Goal: Task Accomplishment & Management: Use online tool/utility

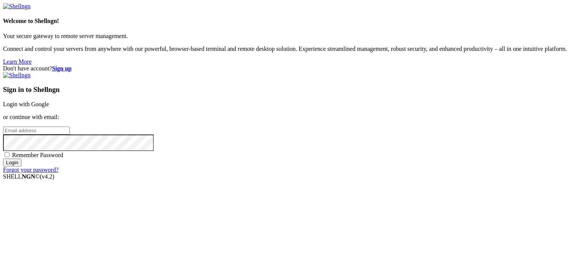
click at [49, 101] on link "Login with Google" at bounding box center [26, 104] width 46 height 6
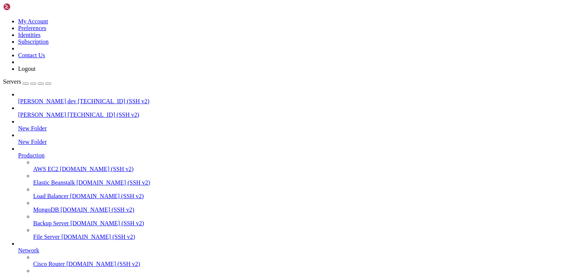
scroll to position [3580, 0]
drag, startPoint x: 54, startPoint y: 671, endPoint x: 148, endPoint y: 668, distance: 93.8
